Goal: Navigation & Orientation: Find specific page/section

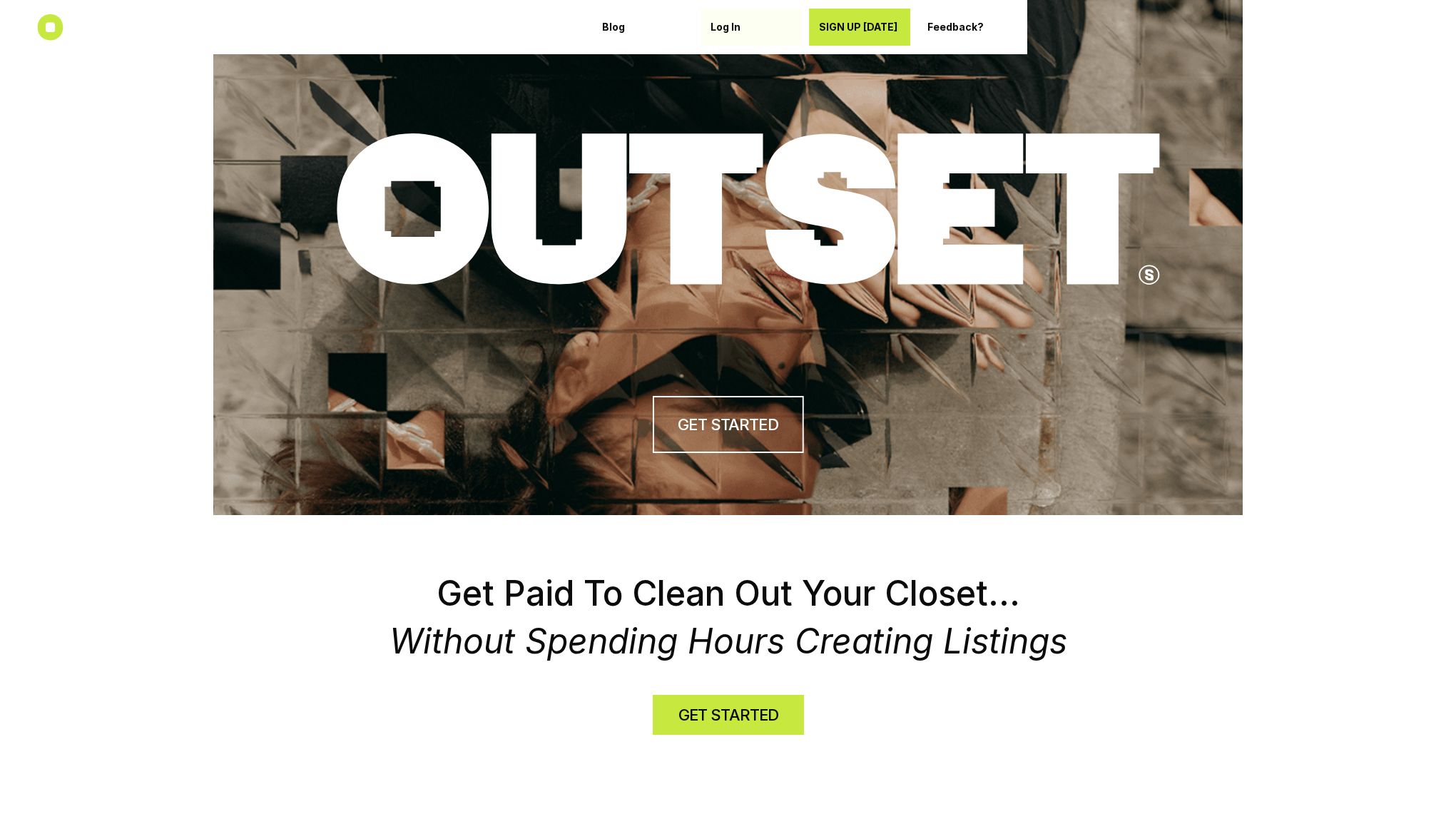
click at [728, 17] on div "Log In" at bounding box center [752, 27] width 82 height 23
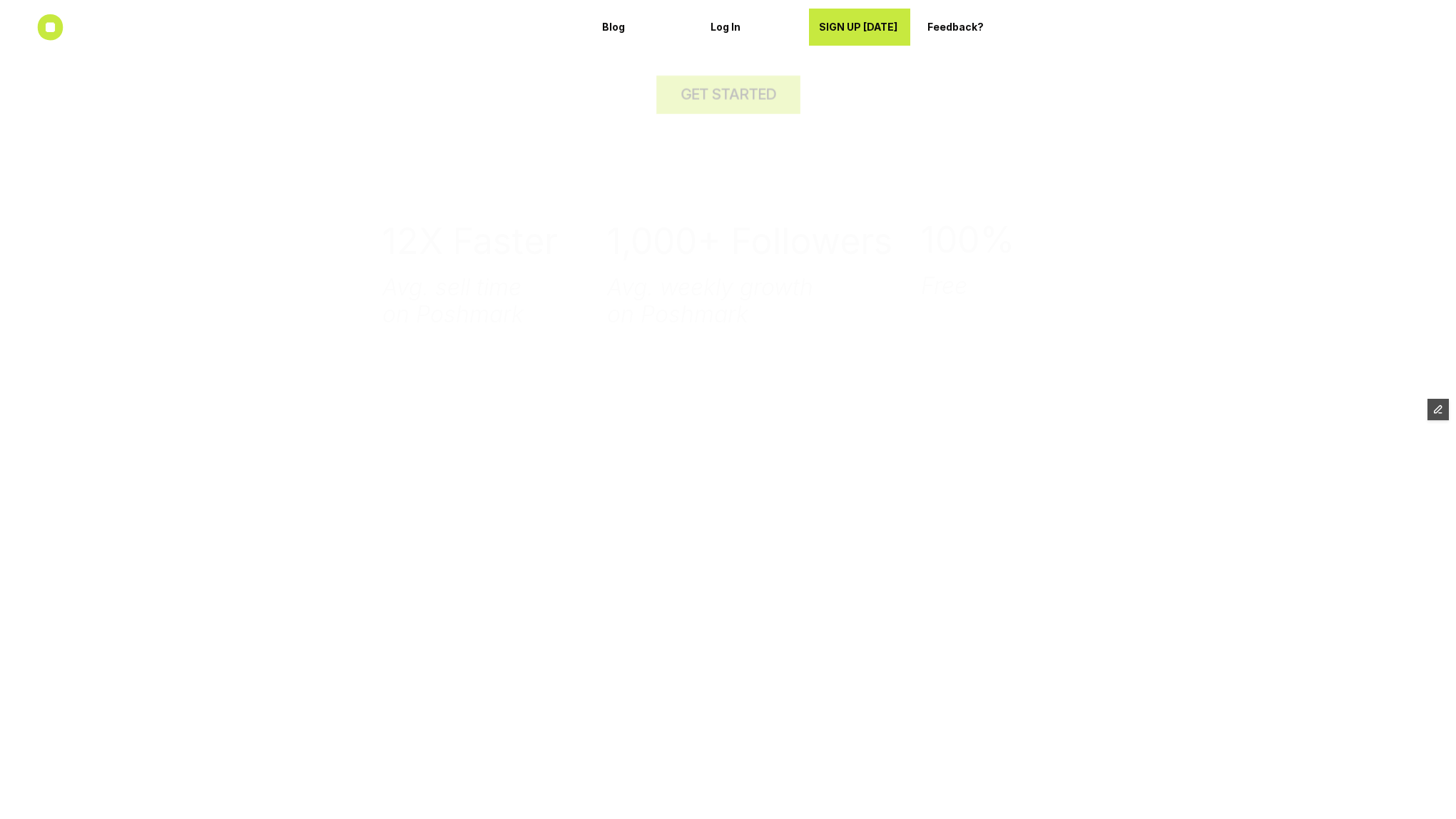
scroll to position [3718, 0]
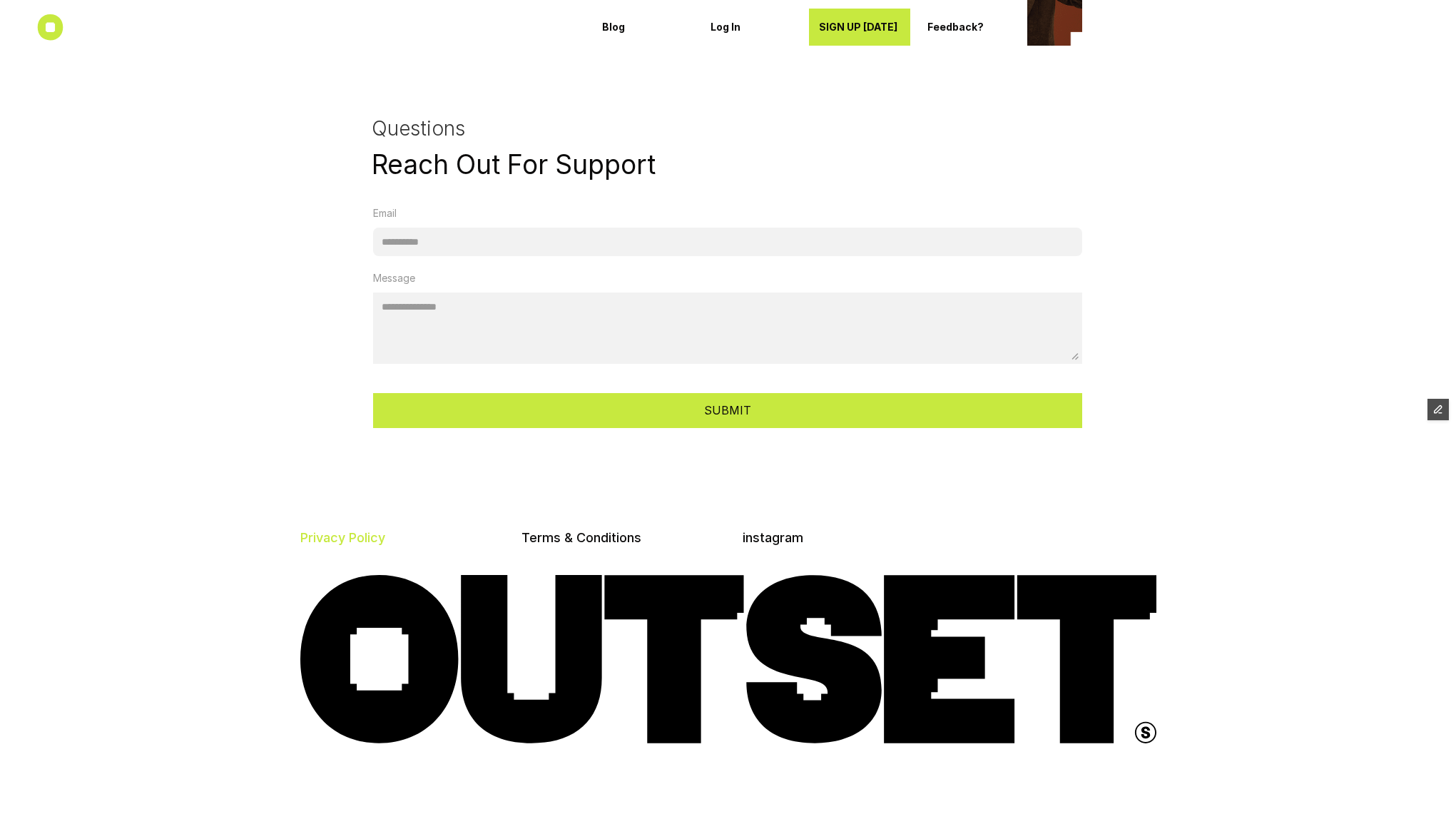
click at [361, 530] on link "Privacy Policy" at bounding box center [342, 537] width 85 height 15
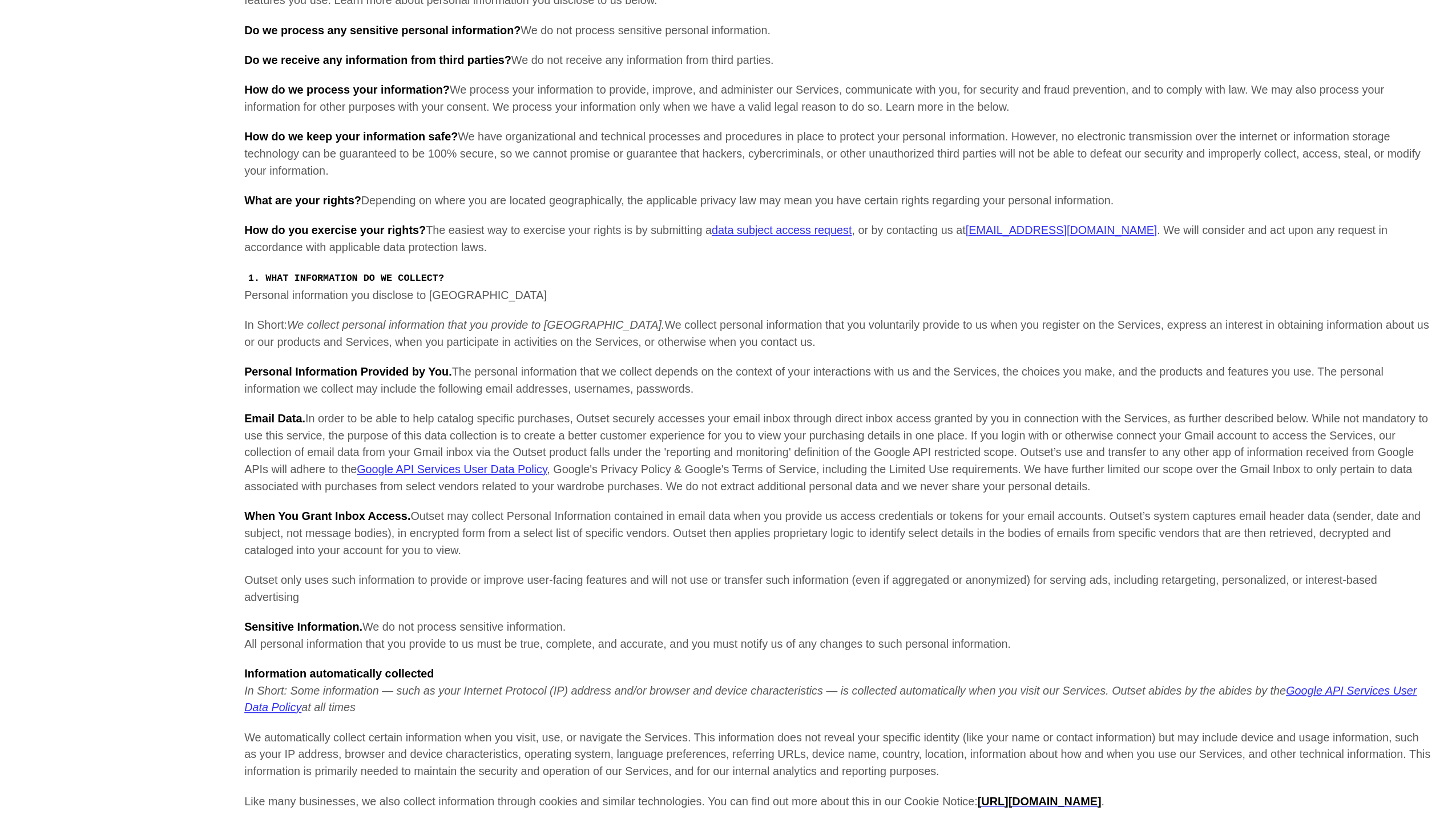
scroll to position [571, 0]
